Goal: Find specific page/section: Find specific page/section

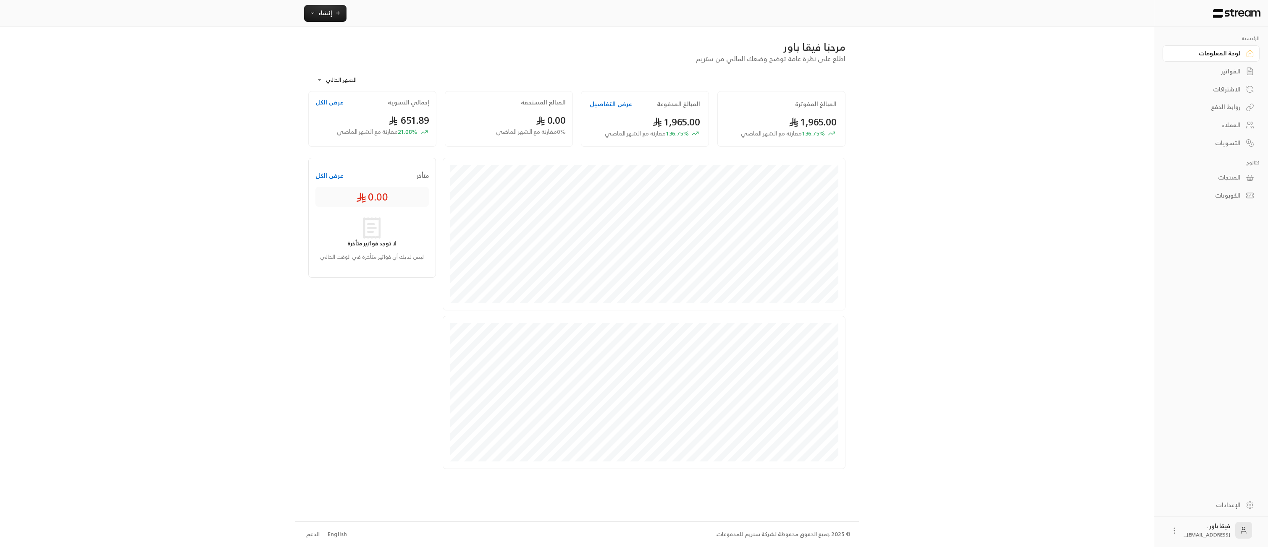
click at [1218, 125] on div "العملاء" at bounding box center [1207, 125] width 68 height 8
